Goal: Find specific page/section: Find specific page/section

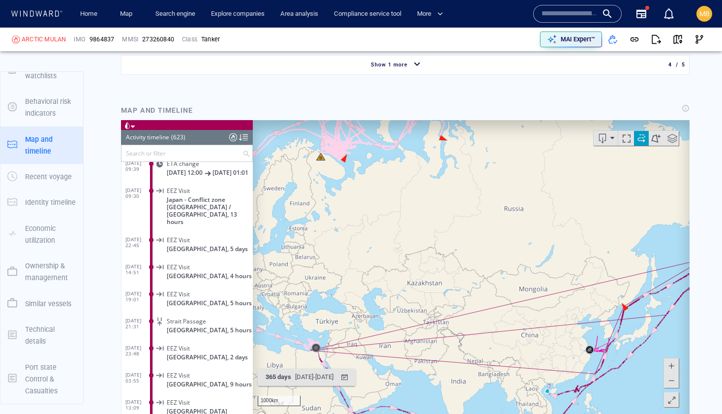
scroll to position [1313, 0]
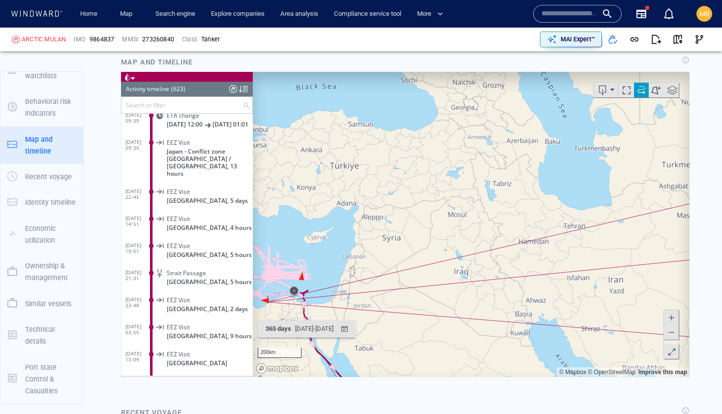
drag, startPoint x: 322, startPoint y: 298, endPoint x: 416, endPoint y: 269, distance: 97.9
click at [415, 269] on canvas "Map" at bounding box center [471, 223] width 437 height 305
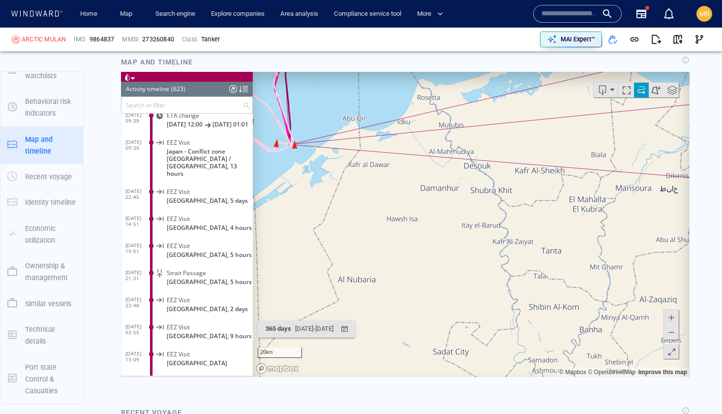
drag, startPoint x: 348, startPoint y: 205, endPoint x: 416, endPoint y: 221, distance: 69.7
click at [416, 221] on canvas "Map" at bounding box center [471, 223] width 437 height 305
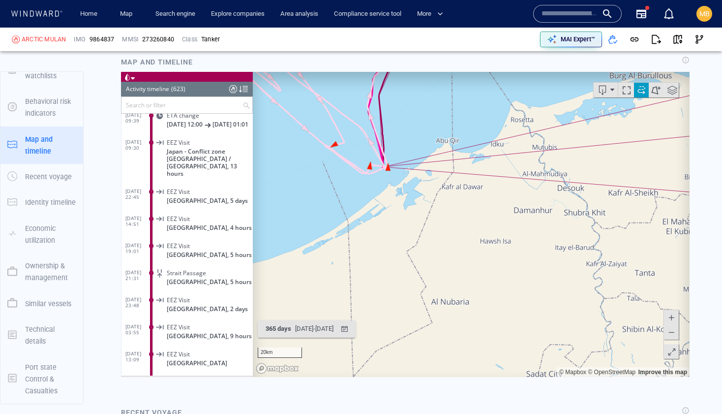
drag, startPoint x: 410, startPoint y: 209, endPoint x: 422, endPoint y: 244, distance: 36.9
click at [422, 244] on canvas "Map" at bounding box center [471, 223] width 437 height 305
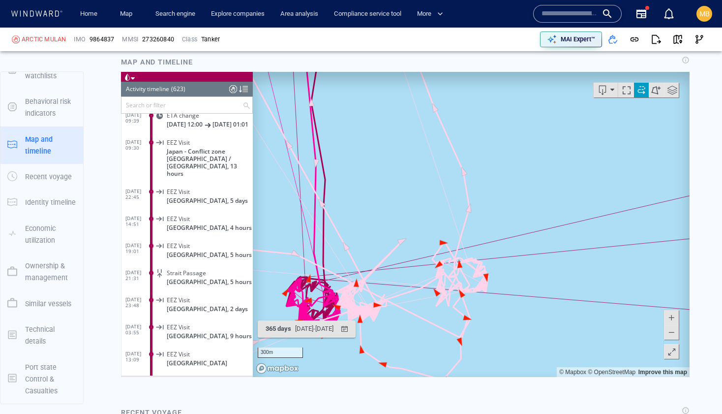
drag, startPoint x: 335, startPoint y: 276, endPoint x: 470, endPoint y: 238, distance: 140.4
click at [470, 238] on canvas "Map" at bounding box center [471, 223] width 437 height 305
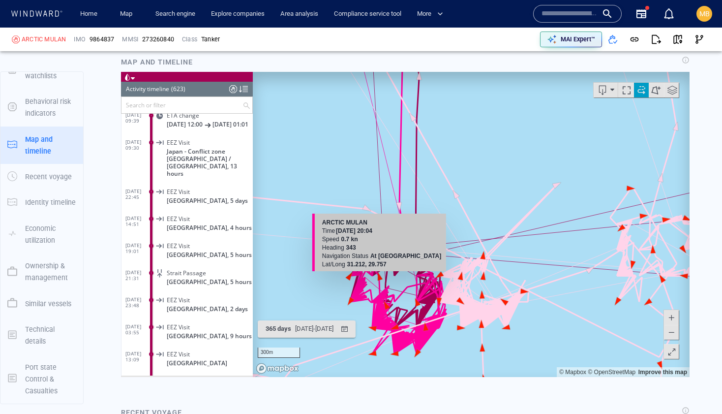
click at [380, 276] on canvas "Map" at bounding box center [471, 223] width 437 height 305
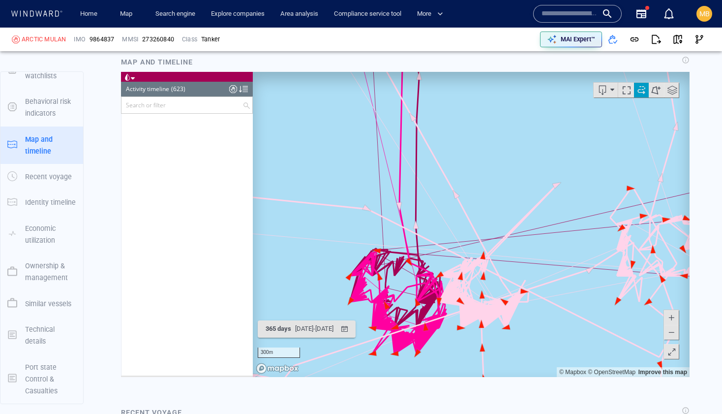
scroll to position [13313, 0]
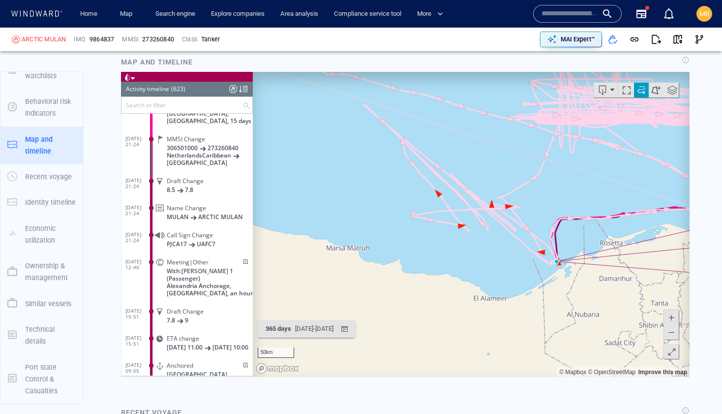
drag, startPoint x: 609, startPoint y: 244, endPoint x: 524, endPoint y: 257, distance: 85.6
click at [527, 254] on canvas "Map" at bounding box center [471, 223] width 437 height 305
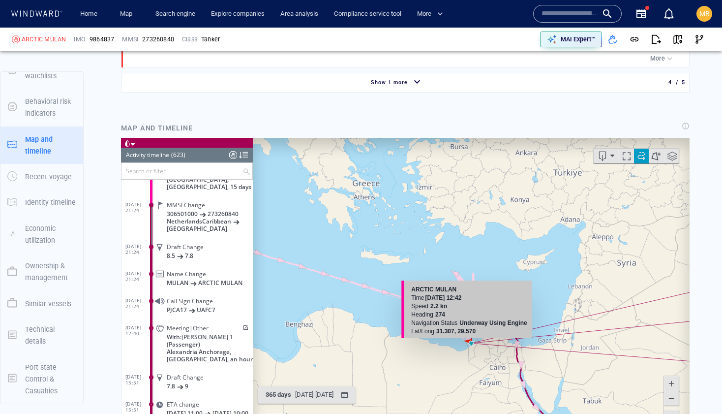
scroll to position [1236, 0]
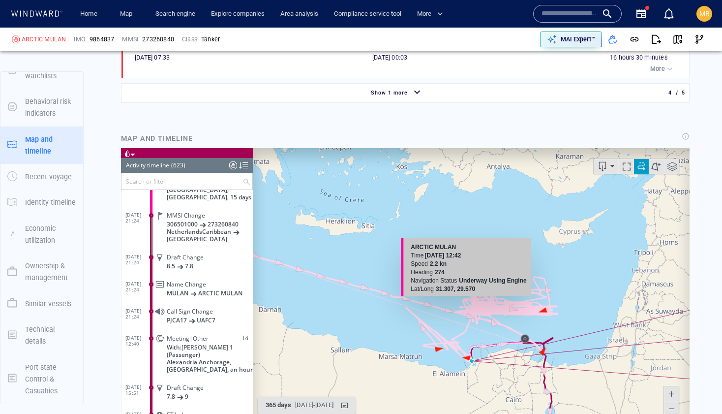
drag, startPoint x: 471, startPoint y: 269, endPoint x: 471, endPoint y: 193, distance: 75.3
click at [471, 194] on canvas "Map" at bounding box center [471, 300] width 437 height 305
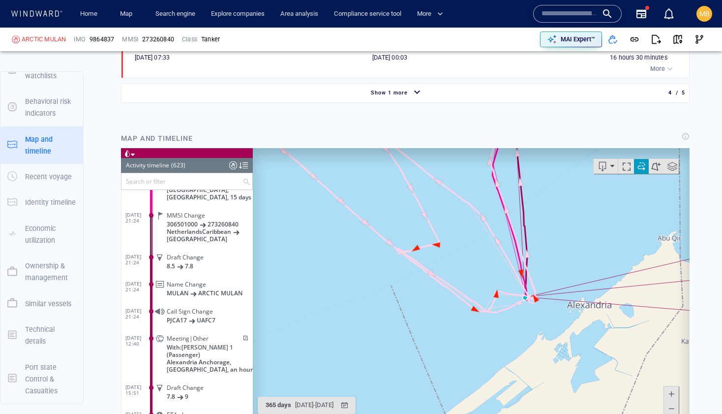
drag, startPoint x: 515, startPoint y: 282, endPoint x: 442, endPoint y: 265, distance: 75.3
click at [444, 266] on canvas "Map" at bounding box center [471, 300] width 437 height 305
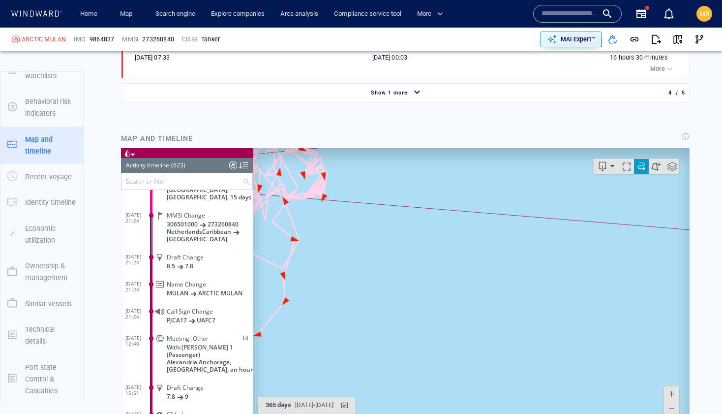
drag, startPoint x: 394, startPoint y: 270, endPoint x: 529, endPoint y: 277, distance: 135.5
click at [529, 277] on canvas "Map" at bounding box center [471, 300] width 437 height 305
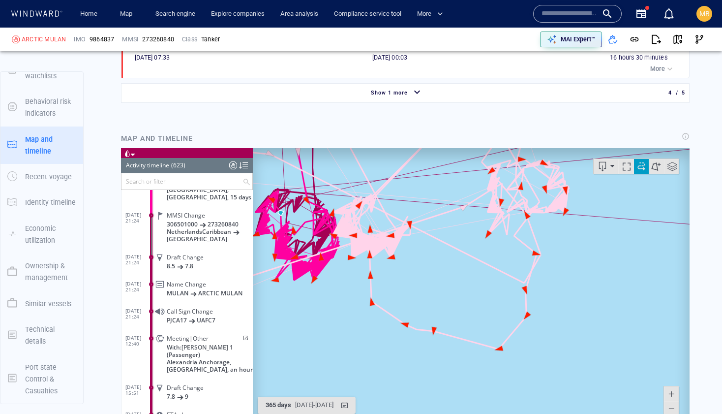
drag, startPoint x: 484, startPoint y: 276, endPoint x: 582, endPoint y: 297, distance: 100.2
click at [582, 297] on canvas "Map" at bounding box center [471, 300] width 437 height 305
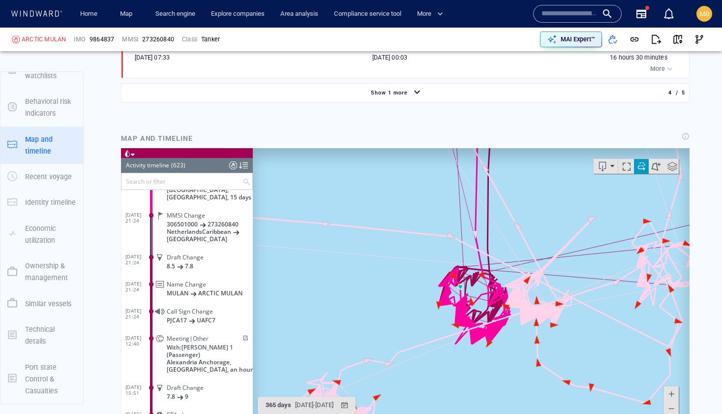
click at [554, 335] on div "300m © Mapbox © OpenStreetMap Improve this map" at bounding box center [471, 300] width 437 height 305
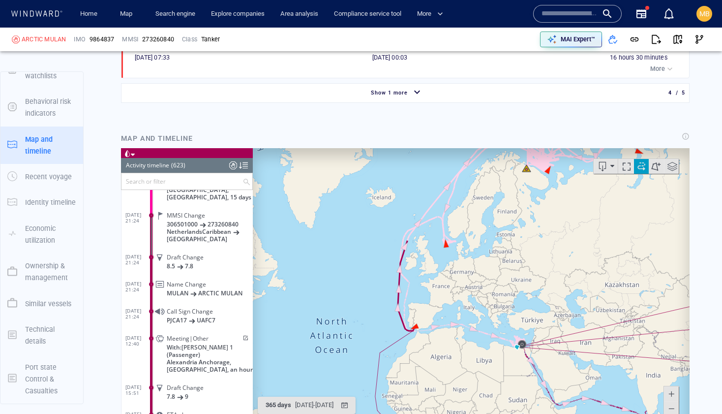
drag, startPoint x: 575, startPoint y: 326, endPoint x: 518, endPoint y: 292, distance: 66.8
click at [518, 292] on canvas "Map" at bounding box center [471, 300] width 437 height 305
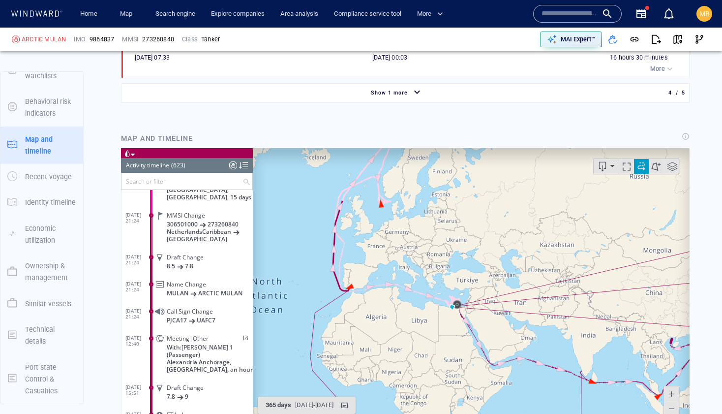
drag, startPoint x: 494, startPoint y: 288, endPoint x: 446, endPoint y: 300, distance: 49.6
click at [446, 300] on canvas "Map" at bounding box center [471, 300] width 437 height 305
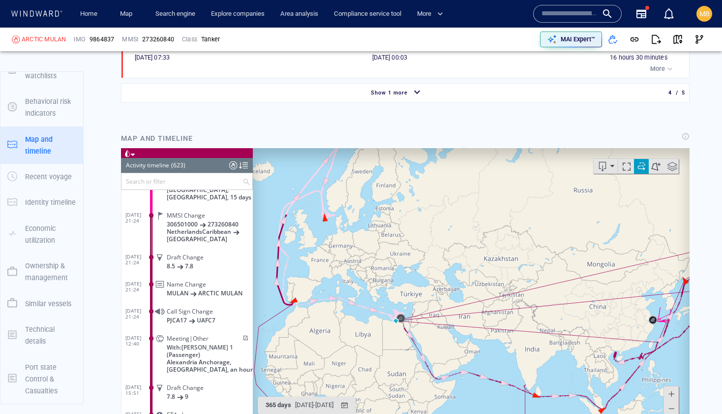
drag, startPoint x: 513, startPoint y: 292, endPoint x: 446, endPoint y: 274, distance: 69.5
click at [448, 273] on canvas "Map" at bounding box center [471, 300] width 437 height 305
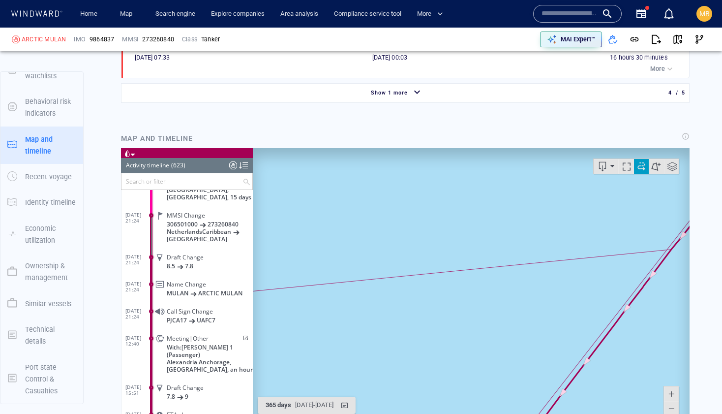
drag, startPoint x: 644, startPoint y: 246, endPoint x: 555, endPoint y: 246, distance: 88.6
click at [557, 246] on canvas "Map" at bounding box center [471, 300] width 437 height 305
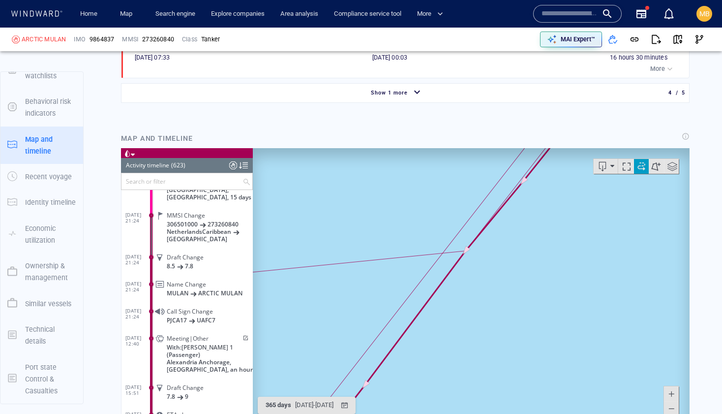
drag, startPoint x: 478, startPoint y: 277, endPoint x: 514, endPoint y: 298, distance: 41.4
click at [514, 298] on canvas "Map" at bounding box center [471, 300] width 437 height 305
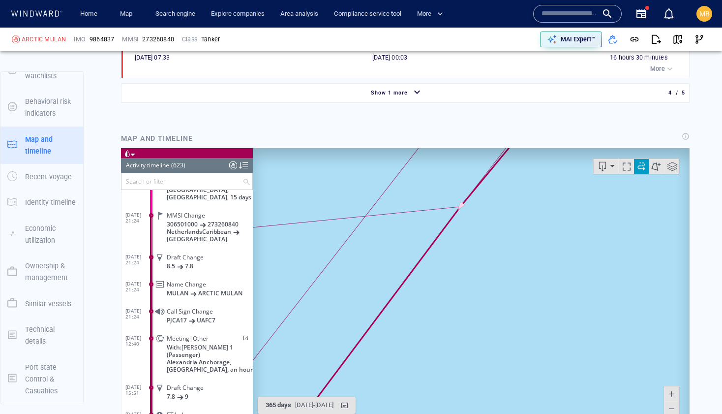
drag, startPoint x: 469, startPoint y: 245, endPoint x: 508, endPoint y: 280, distance: 52.6
click at [508, 280] on canvas "Map" at bounding box center [471, 300] width 437 height 305
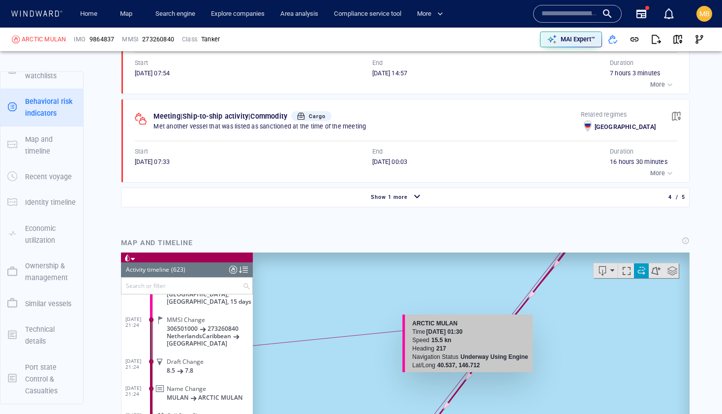
scroll to position [1103, 0]
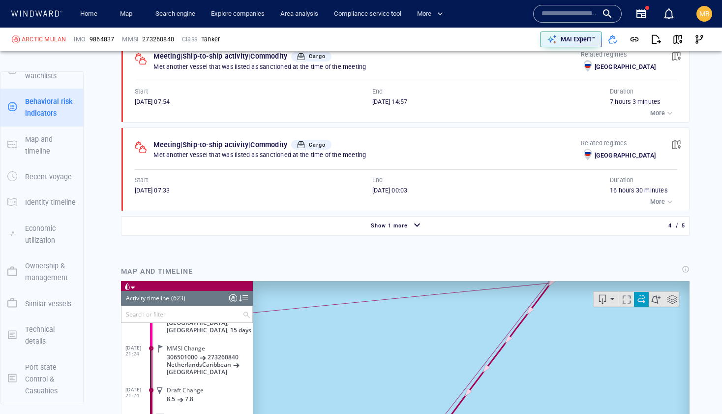
drag, startPoint x: 547, startPoint y: 300, endPoint x: 586, endPoint y: 231, distance: 80.0
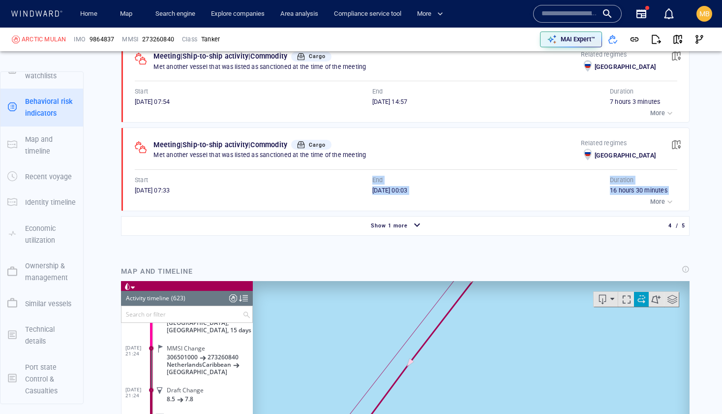
drag, startPoint x: 575, startPoint y: 242, endPoint x: 590, endPoint y: 169, distance: 74.0
click at [590, 170] on div "Behavioral risk indicators Show risk only Port call Made a port call in [GEOGRA…" at bounding box center [405, 37] width 584 height 414
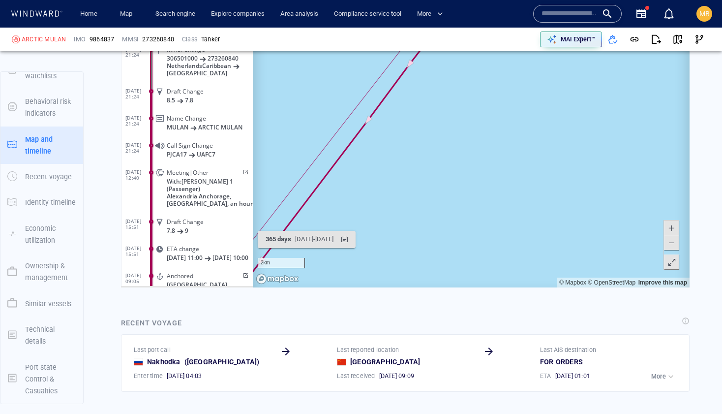
scroll to position [1406, 0]
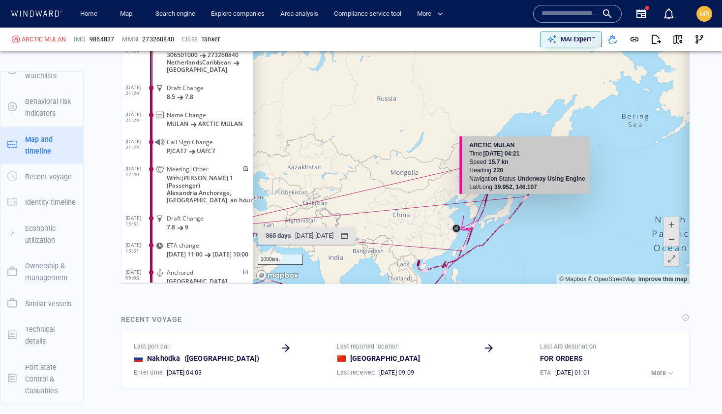
drag, startPoint x: 536, startPoint y: 203, endPoint x: 578, endPoint y: 164, distance: 57.5
click at [578, 164] on canvas "Map" at bounding box center [471, 131] width 437 height 305
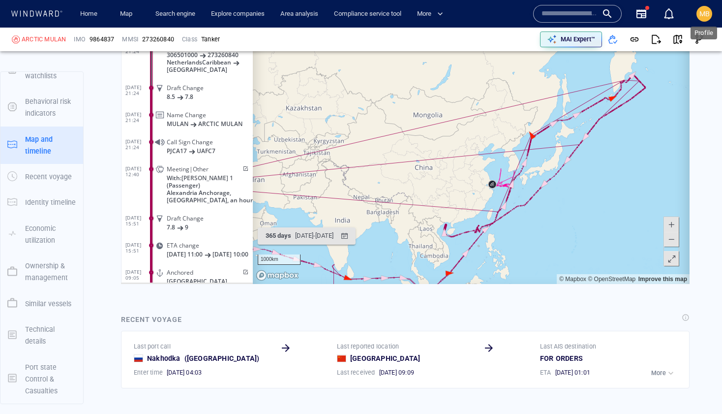
click at [703, 16] on span "MB" at bounding box center [705, 14] width 10 height 8
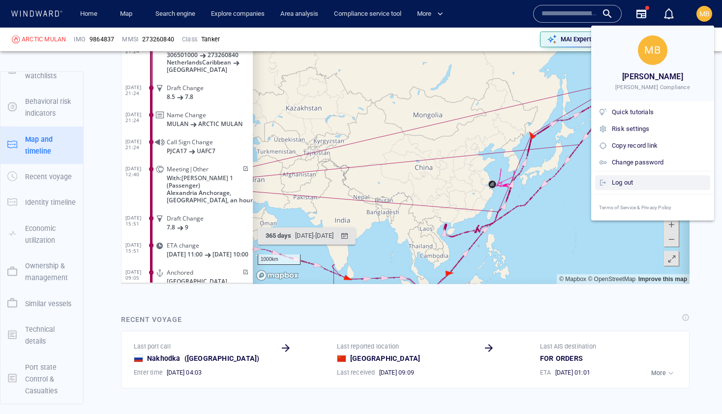
click at [636, 187] on div "Log out" at bounding box center [659, 182] width 94 height 11
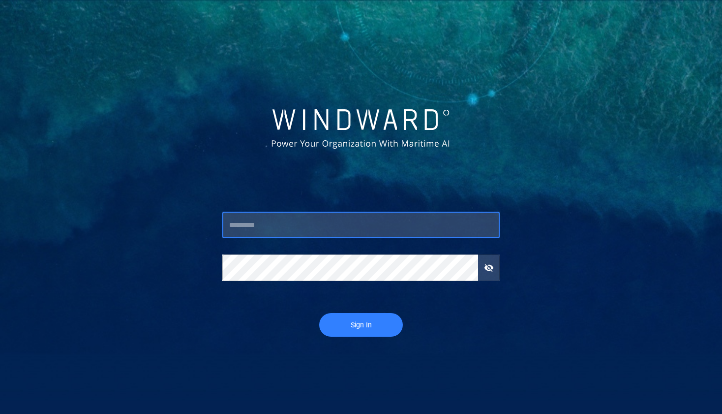
click at [313, 226] on input "text" at bounding box center [360, 225] width 277 height 27
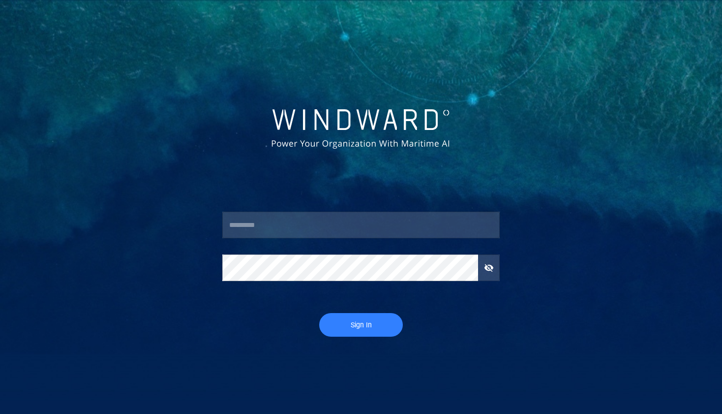
type input "*********"
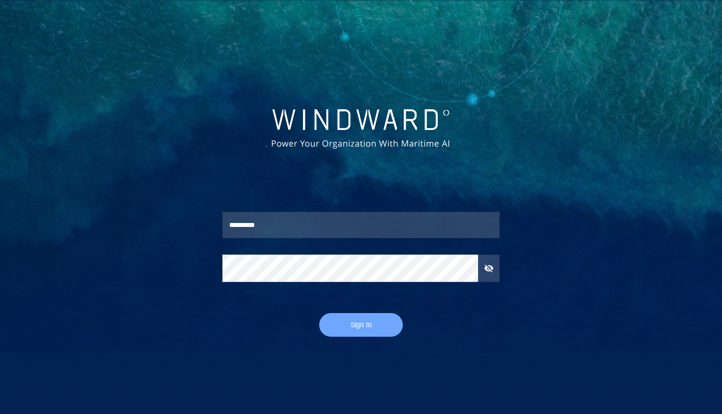
click at [353, 326] on span "Sign In" at bounding box center [361, 325] width 64 height 12
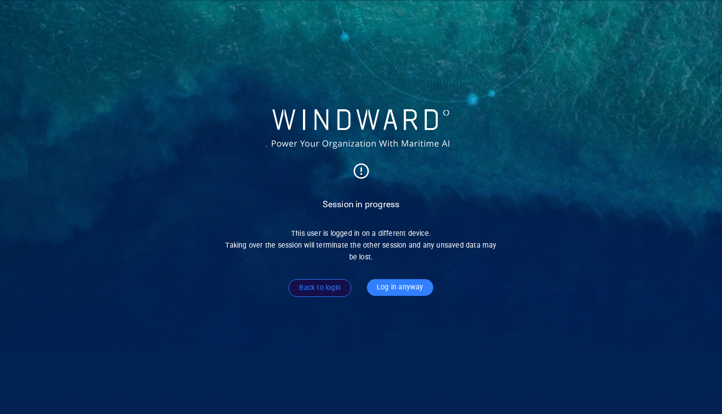
click at [401, 290] on span "Log in anyway" at bounding box center [400, 287] width 47 height 12
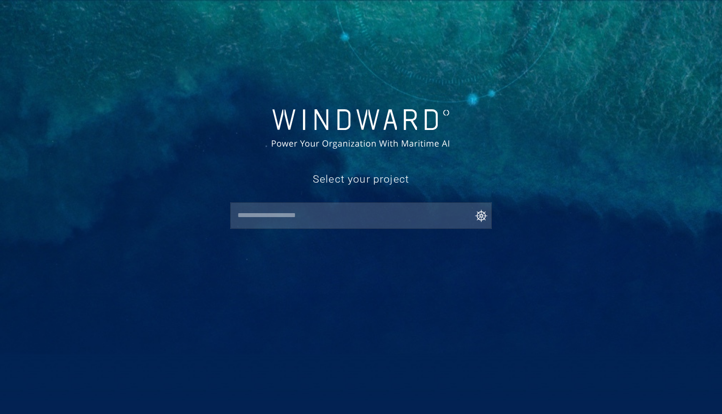
click at [407, 212] on input "text" at bounding box center [363, 216] width 257 height 18
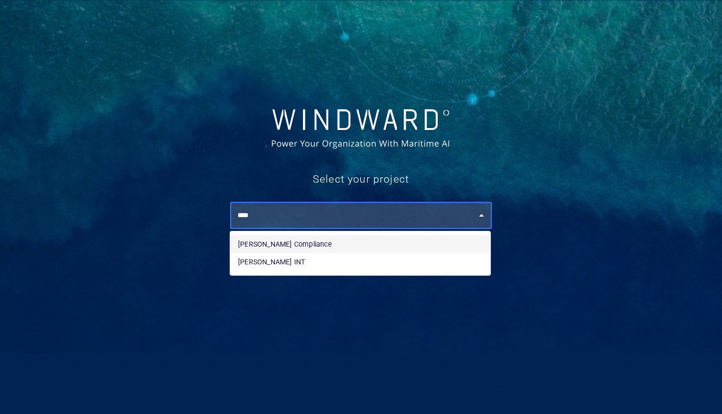
click at [363, 244] on li "[PERSON_NAME] Compliance" at bounding box center [360, 244] width 260 height 18
type input "**********"
